Goal: Task Accomplishment & Management: Manage account settings

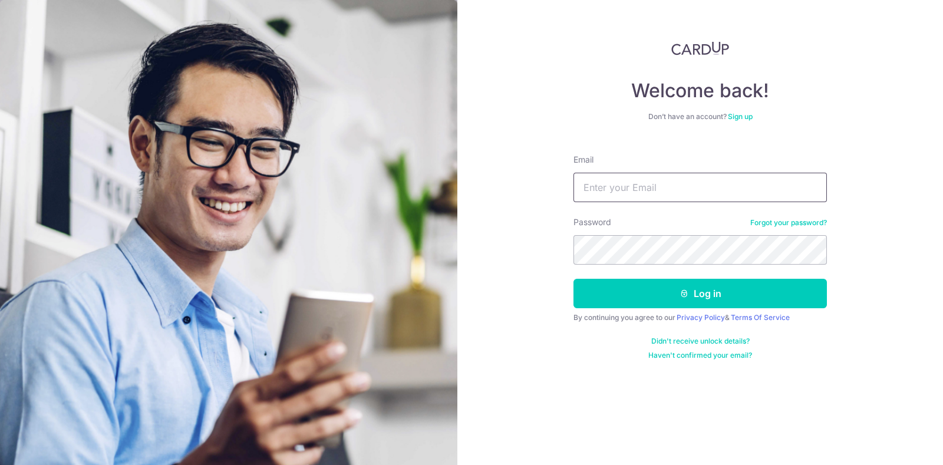
click at [581, 193] on input "Email" at bounding box center [699, 187] width 253 height 29
type input "[PERSON_NAME][EMAIL_ADDRESS][DOMAIN_NAME]"
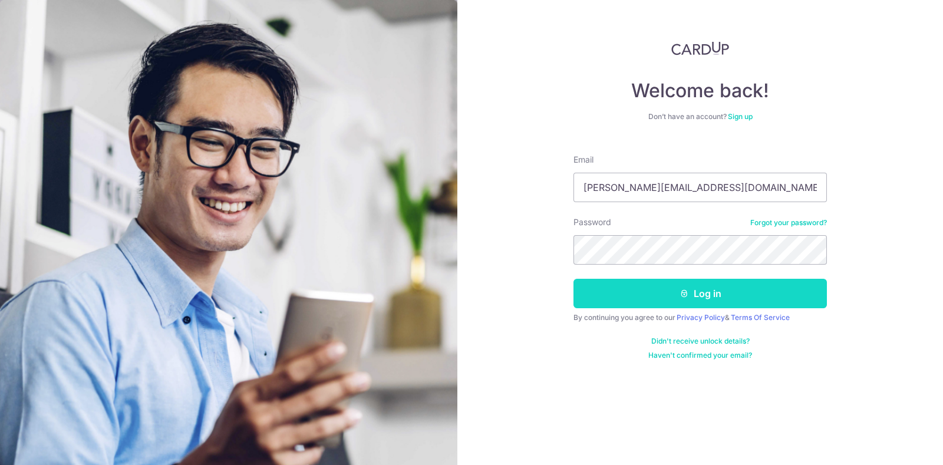
click at [641, 289] on button "Log in" at bounding box center [699, 293] width 253 height 29
